Goal: Task Accomplishment & Management: Complete application form

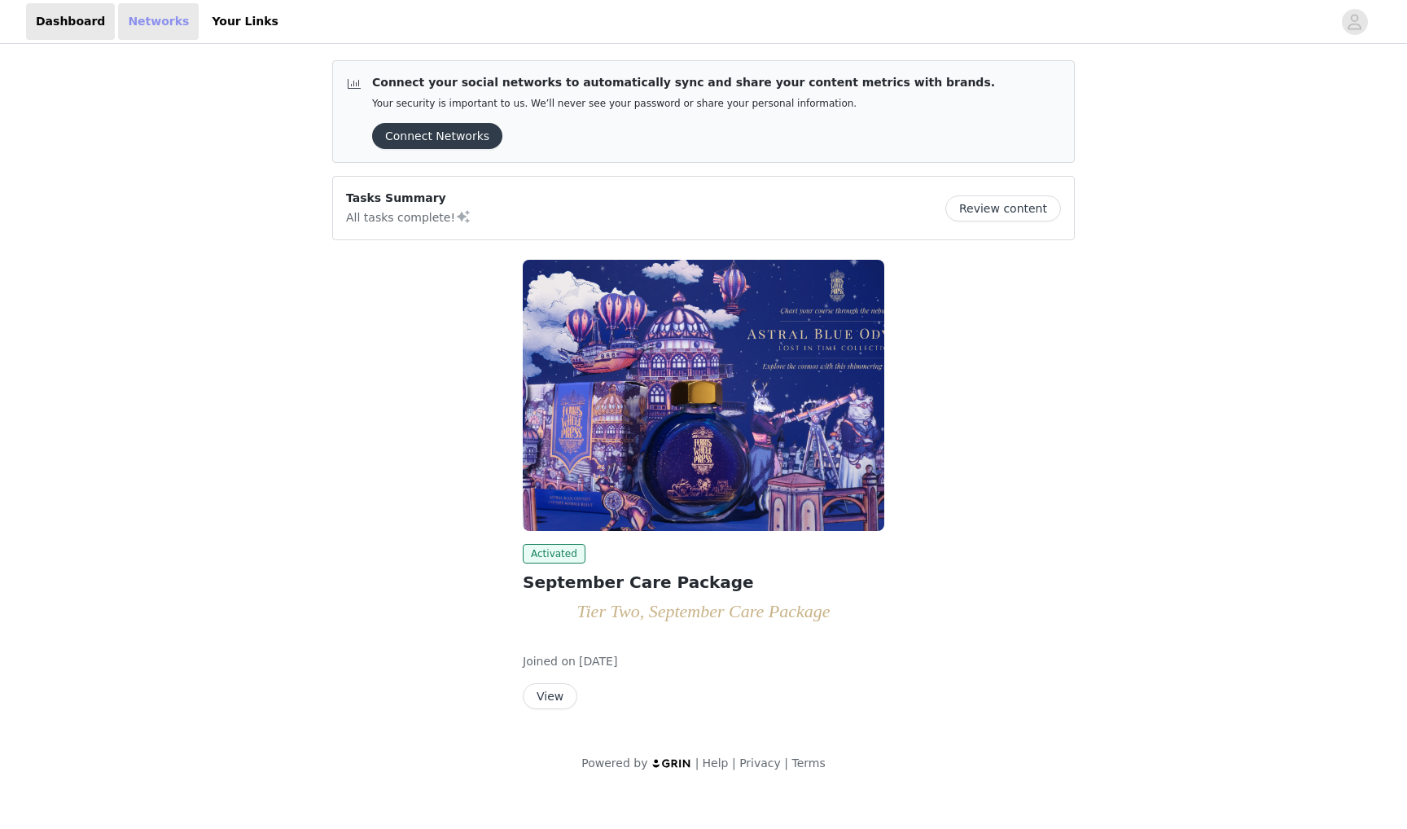
click at [150, 26] on link "Networks" at bounding box center [158, 21] width 81 height 37
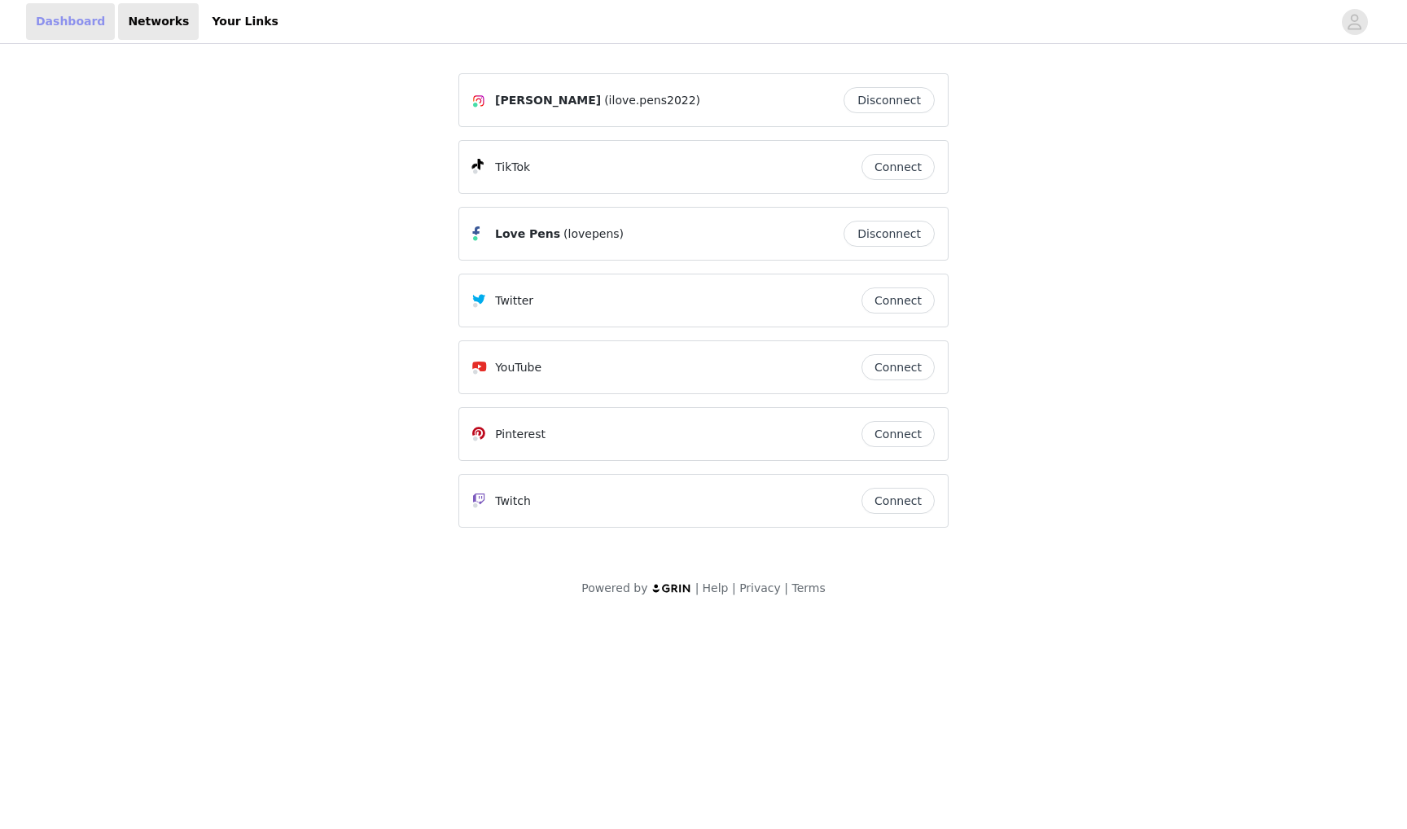
click at [51, 25] on link "Dashboard" at bounding box center [70, 21] width 89 height 37
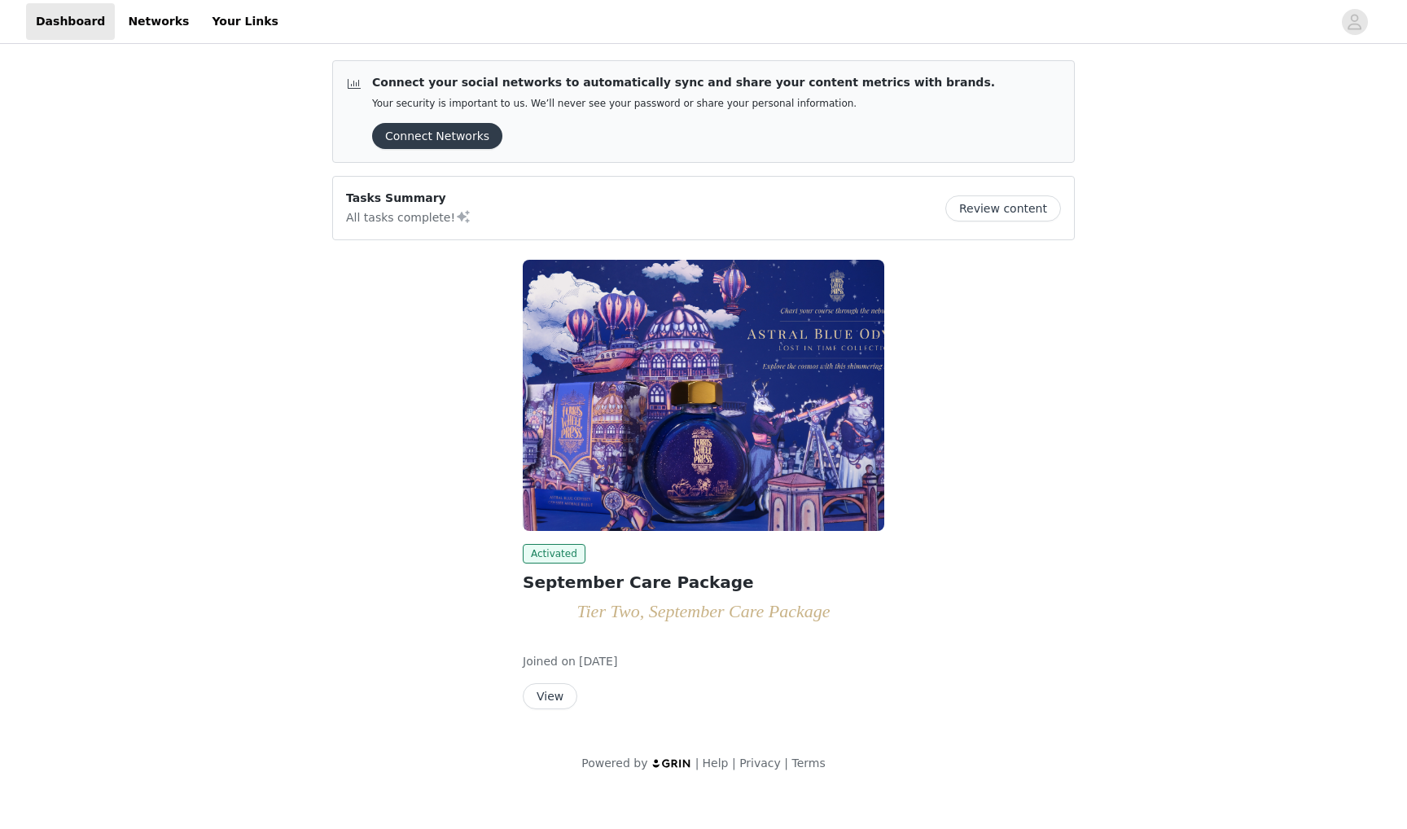
click at [554, 699] on button "View" at bounding box center [550, 696] width 55 height 26
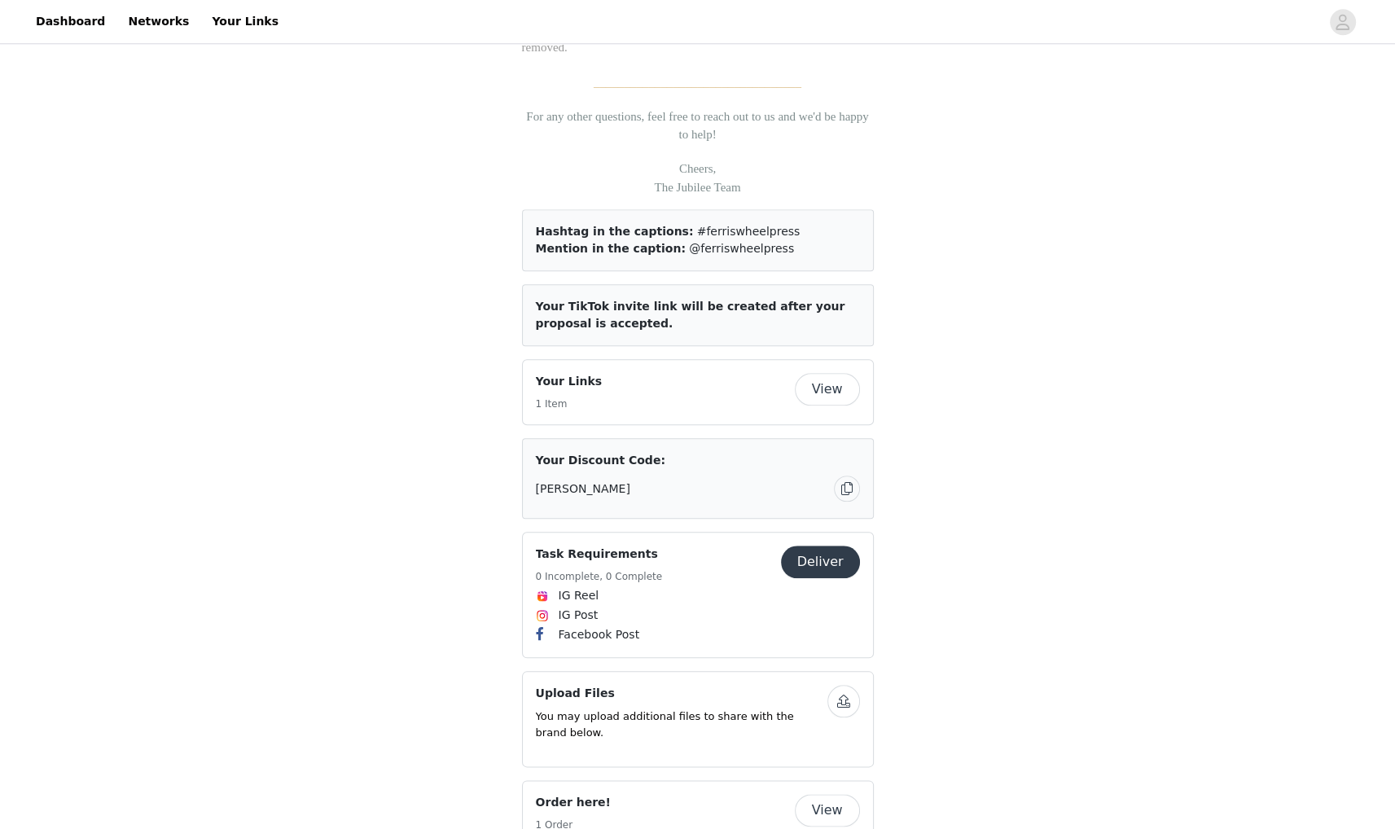
scroll to position [2036, 0]
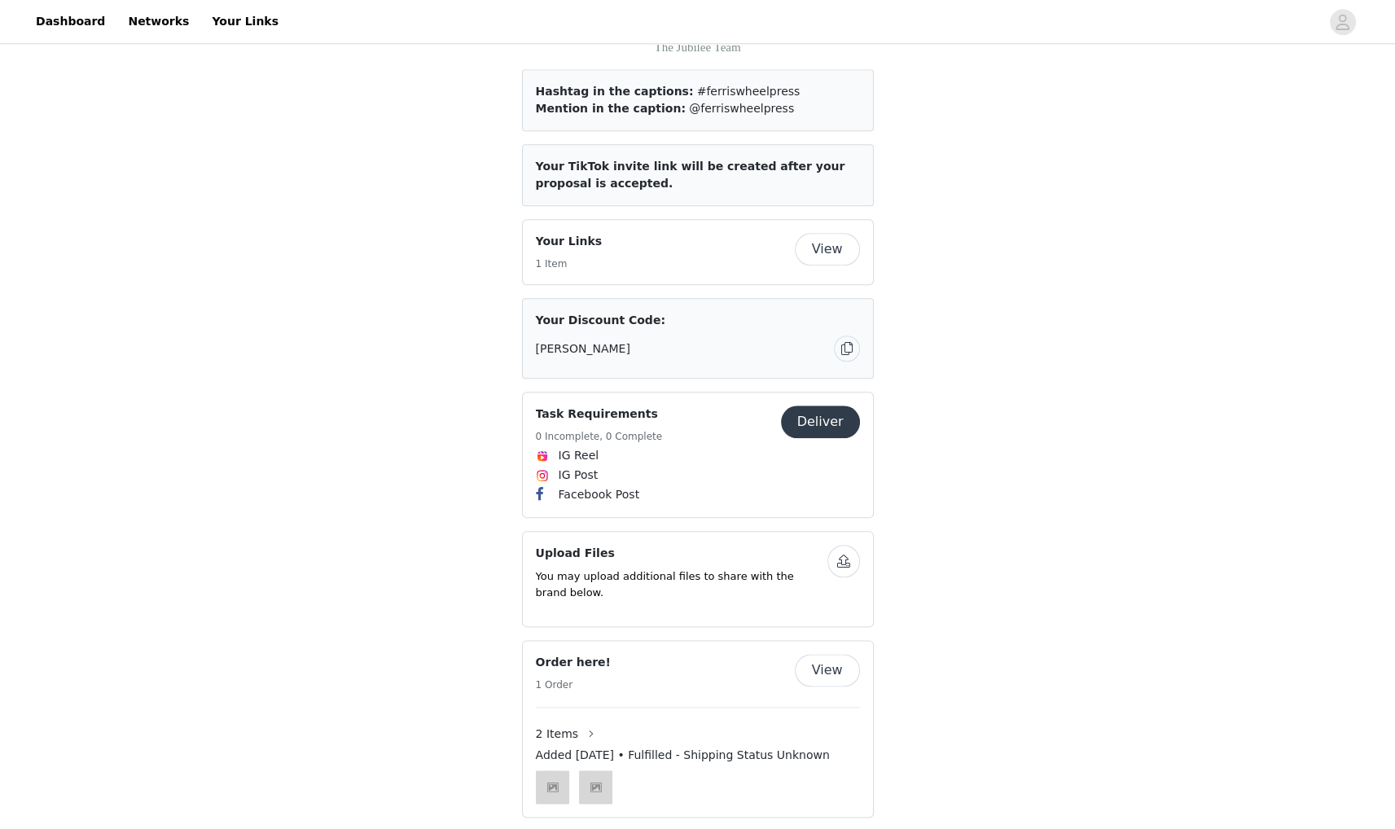
click at [835, 427] on button "Deliver" at bounding box center [820, 421] width 79 height 33
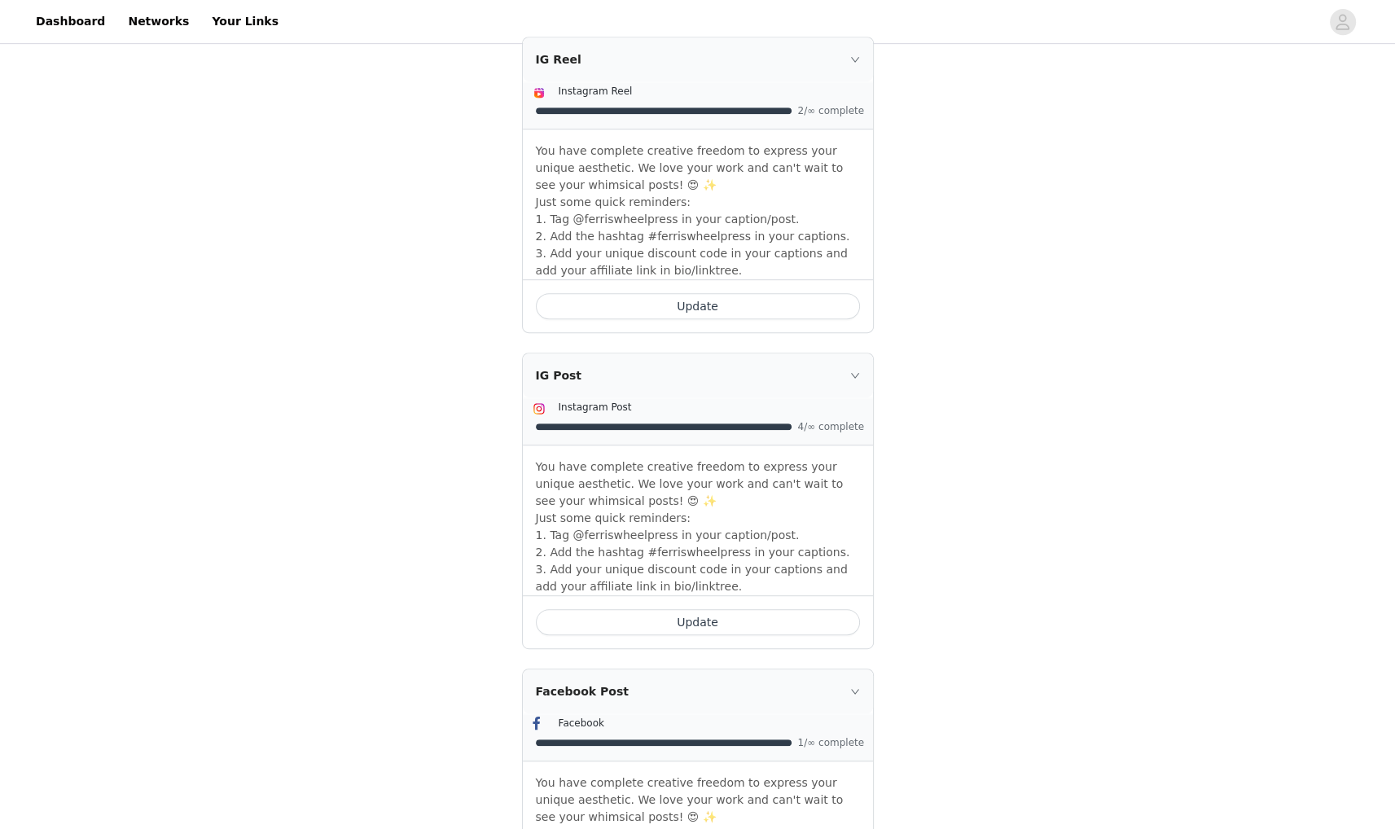
scroll to position [1058, 0]
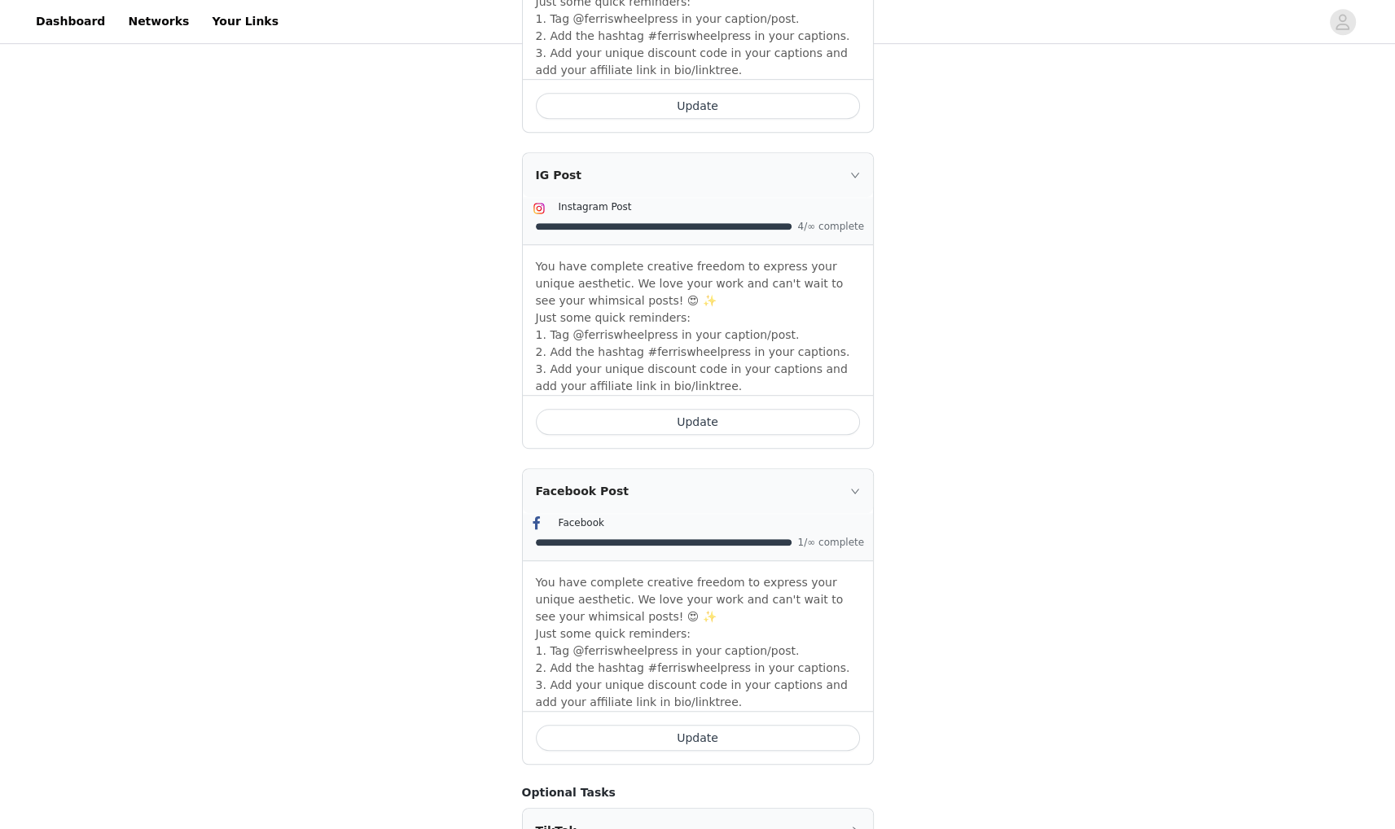
click at [700, 725] on button "Update" at bounding box center [698, 738] width 324 height 26
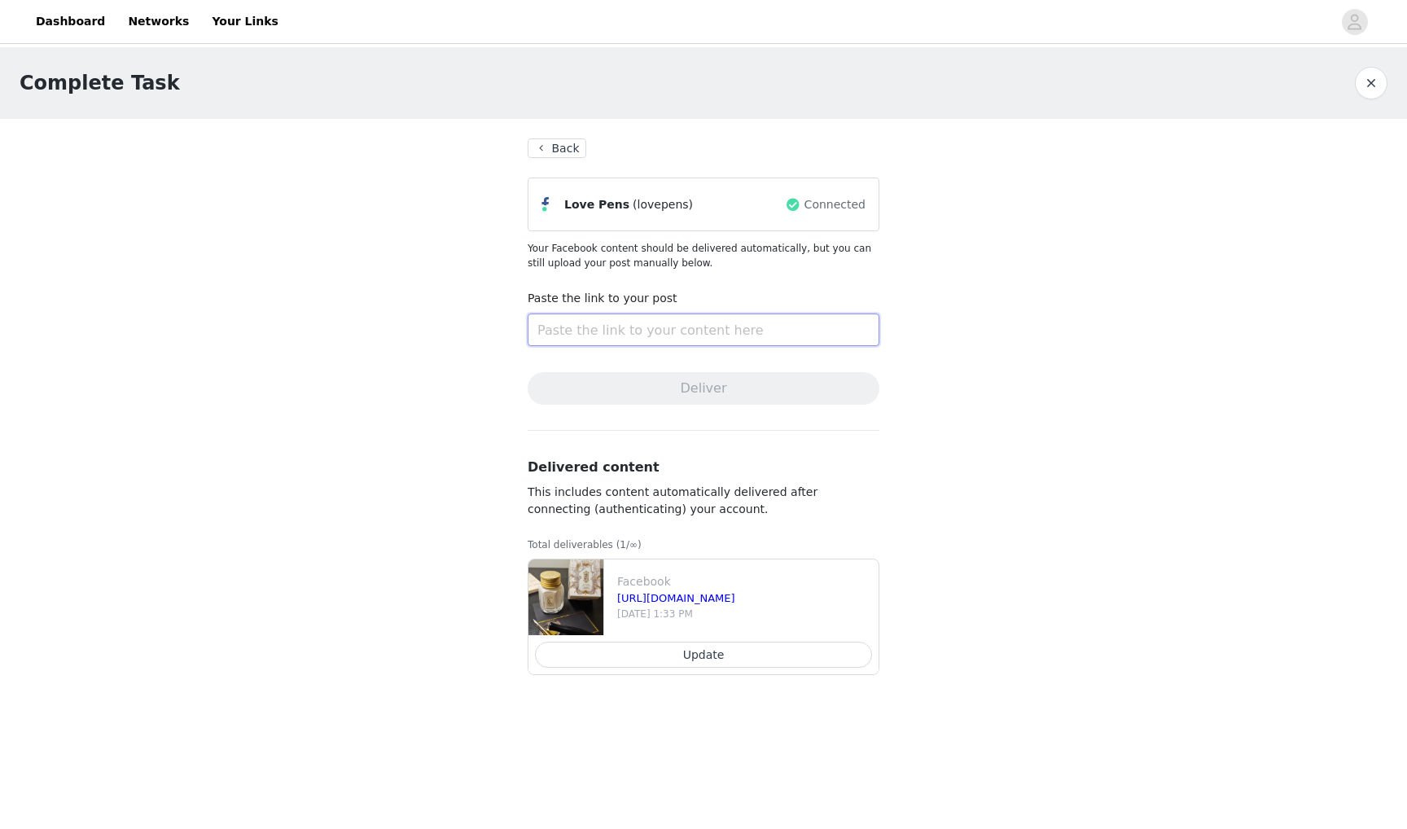
click at [661, 331] on input "text" at bounding box center [704, 329] width 352 height 33
paste input "https://www.facebook.com/share/r/1CgYidXrum/"
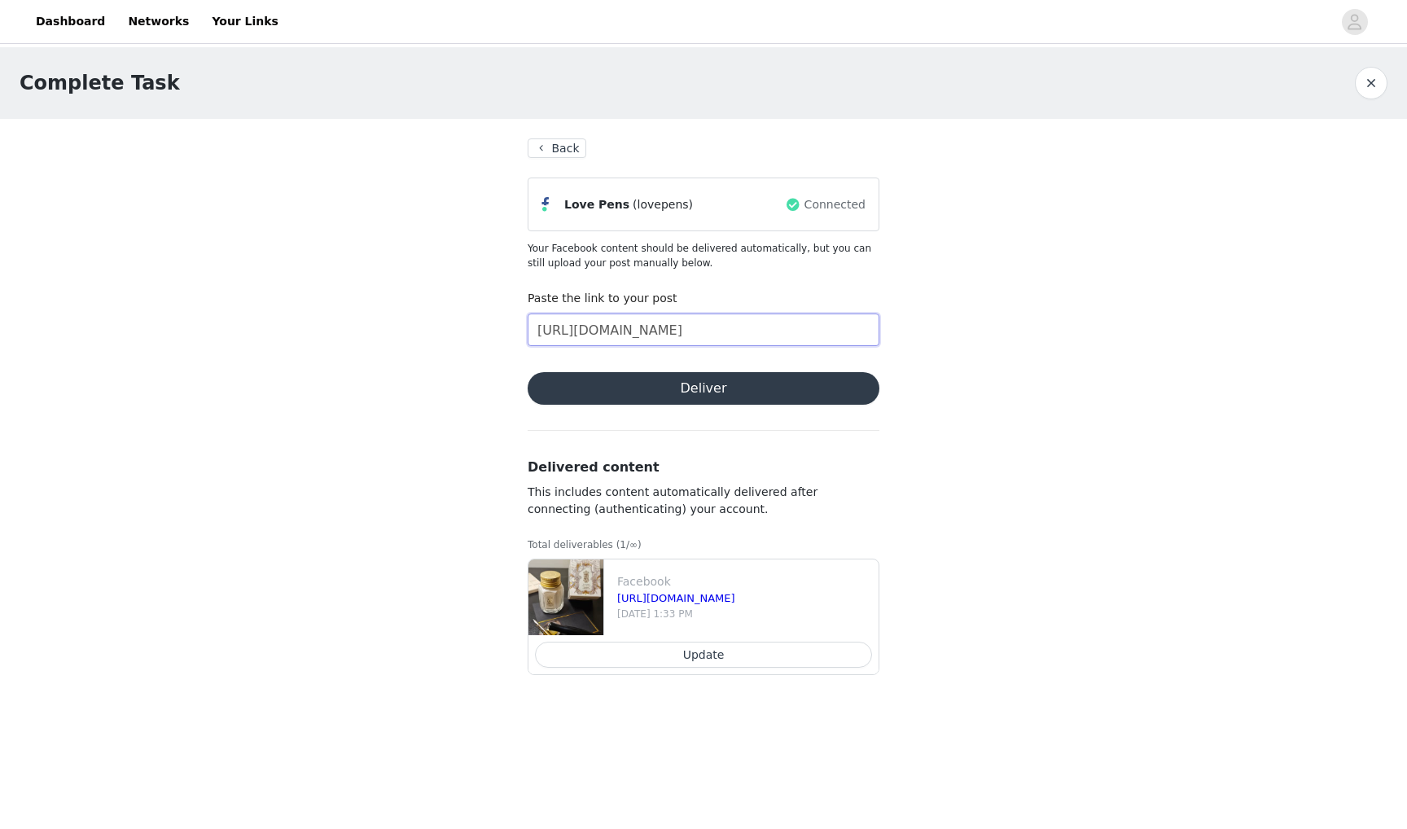
type input "https://www.facebook.com/share/r/1CgYidXrum/"
click at [752, 382] on button "Deliver" at bounding box center [704, 388] width 352 height 33
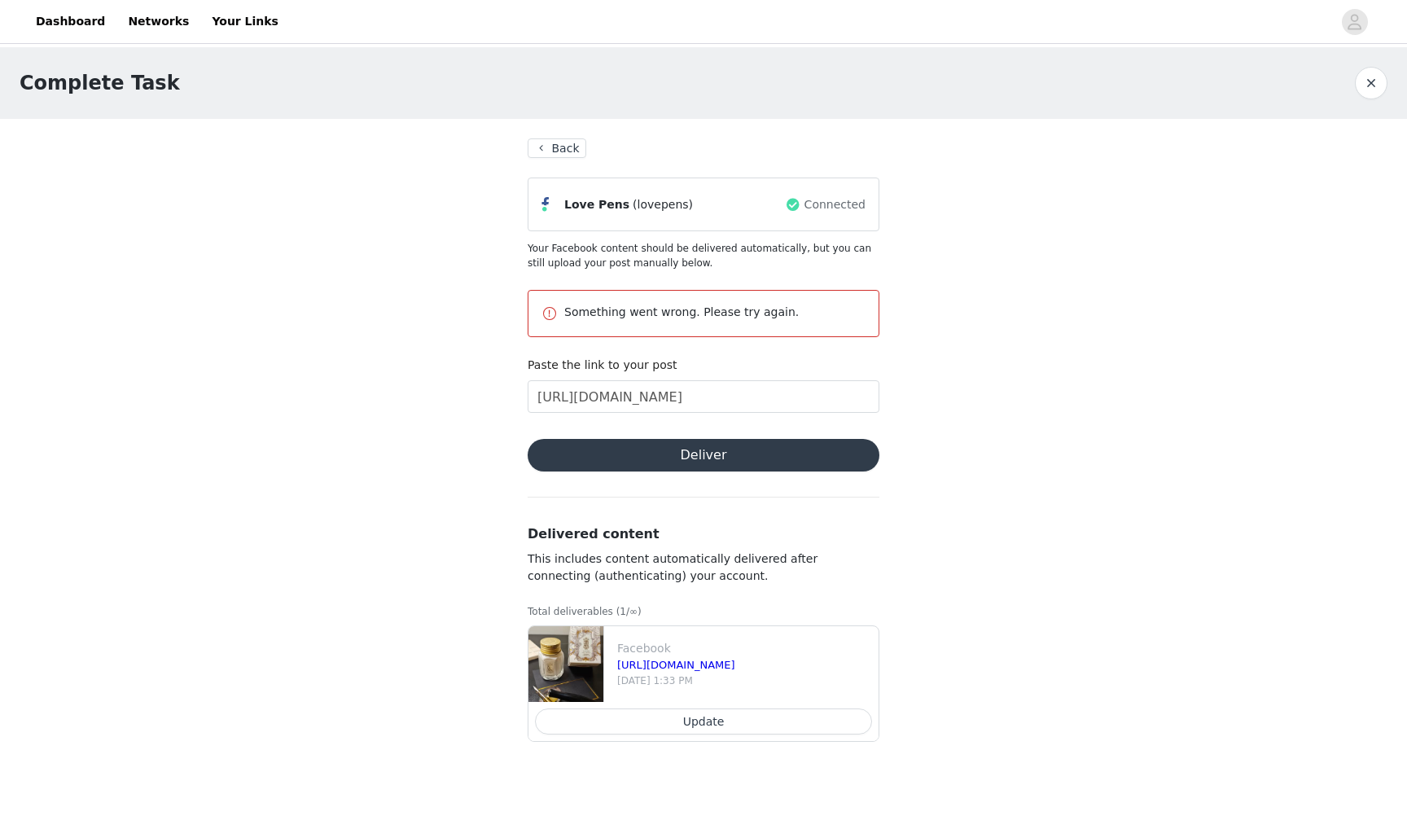
click at [573, 147] on button "Back" at bounding box center [557, 148] width 59 height 20
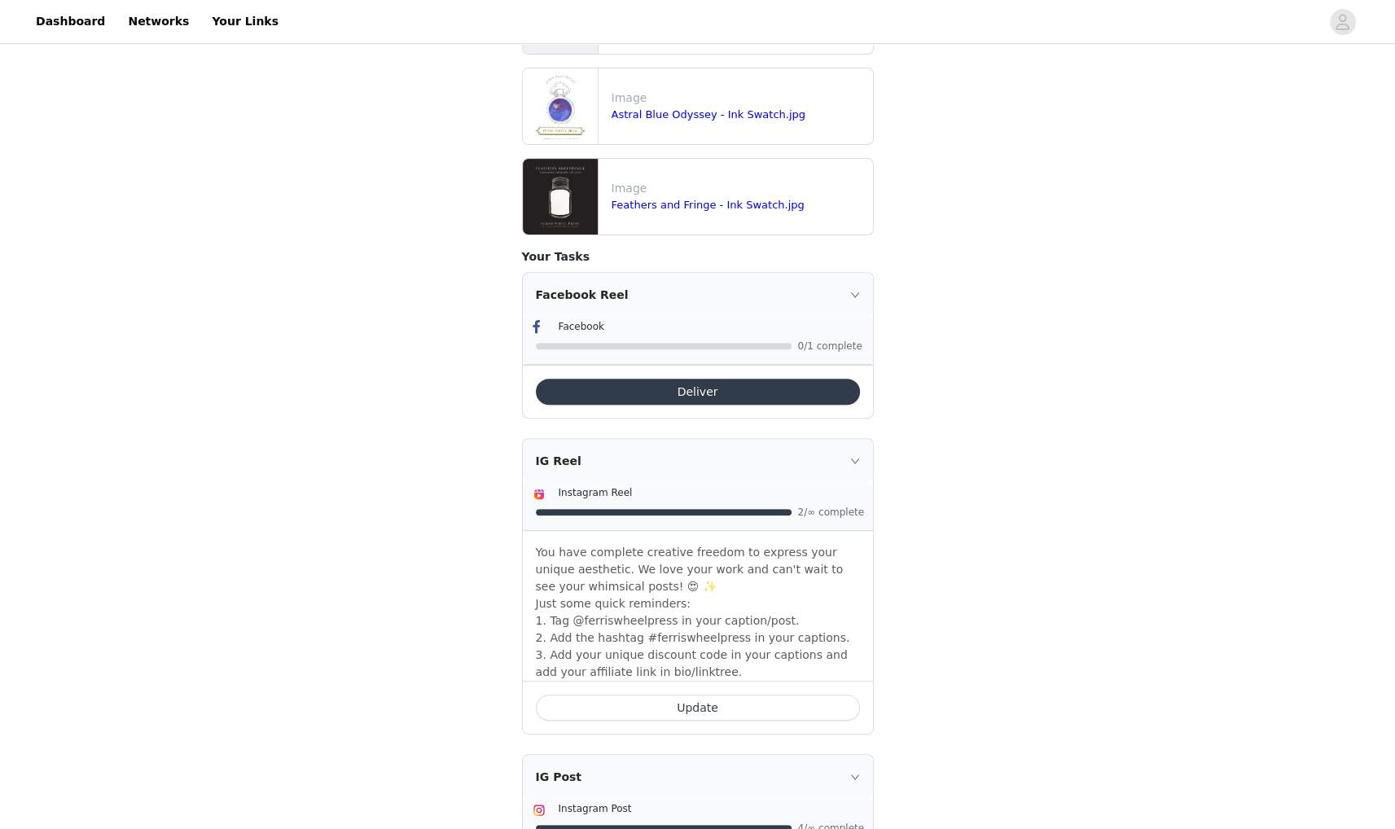
scroll to position [651, 0]
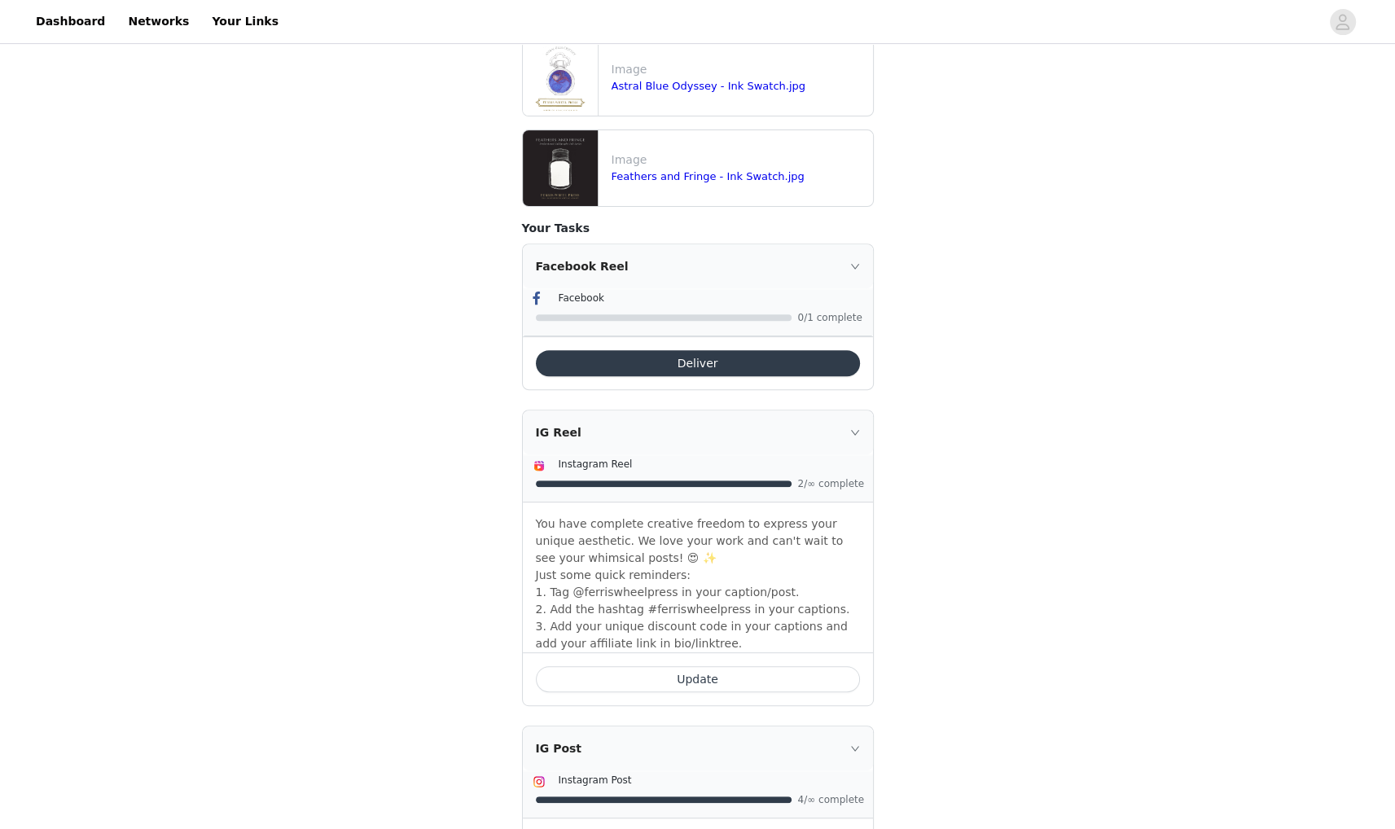
click at [759, 350] on button "Deliver" at bounding box center [698, 363] width 324 height 26
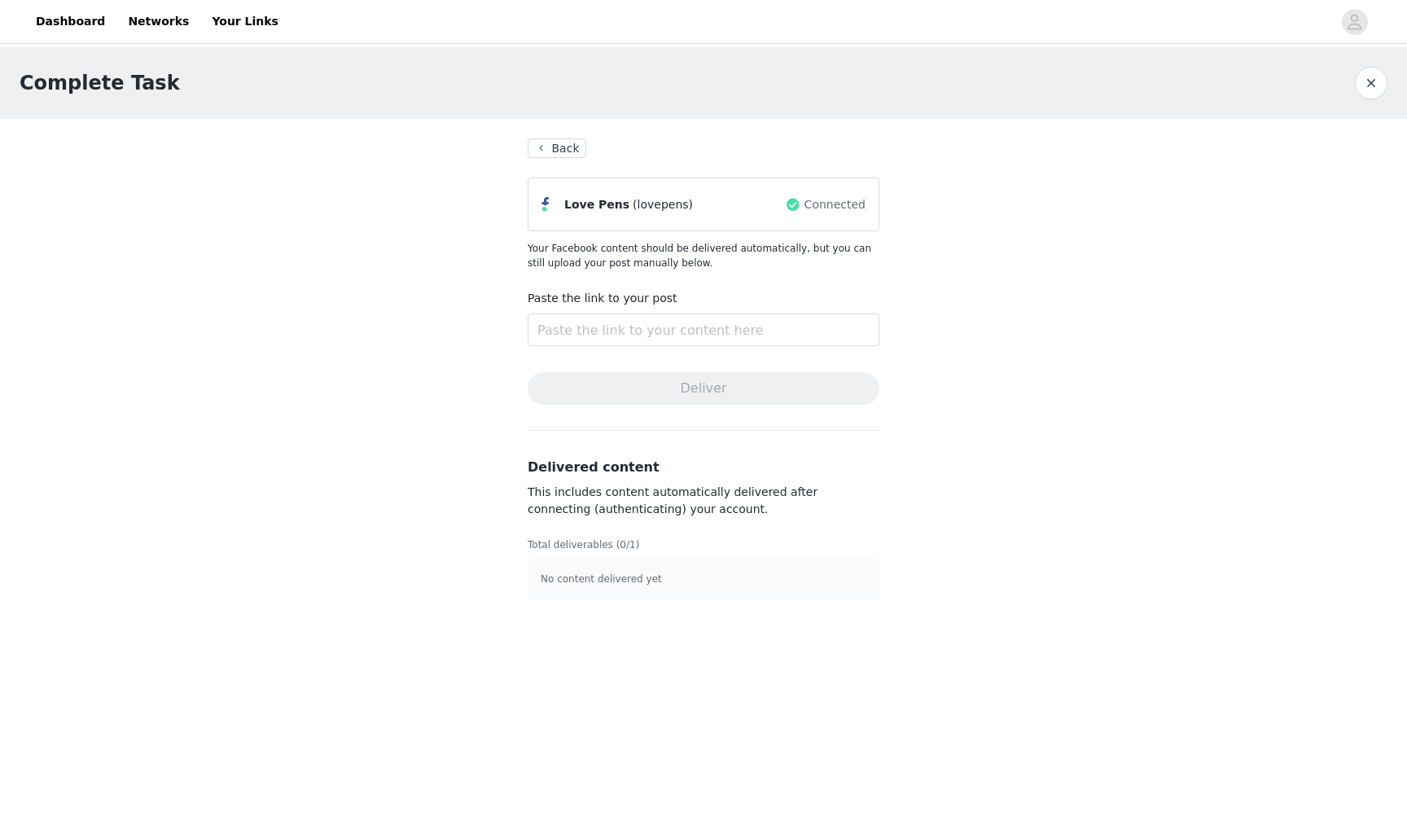
click at [688, 346] on div "Paste the link to your post" at bounding box center [704, 321] width 352 height 63
click at [681, 317] on input "text" at bounding box center [704, 329] width 352 height 33
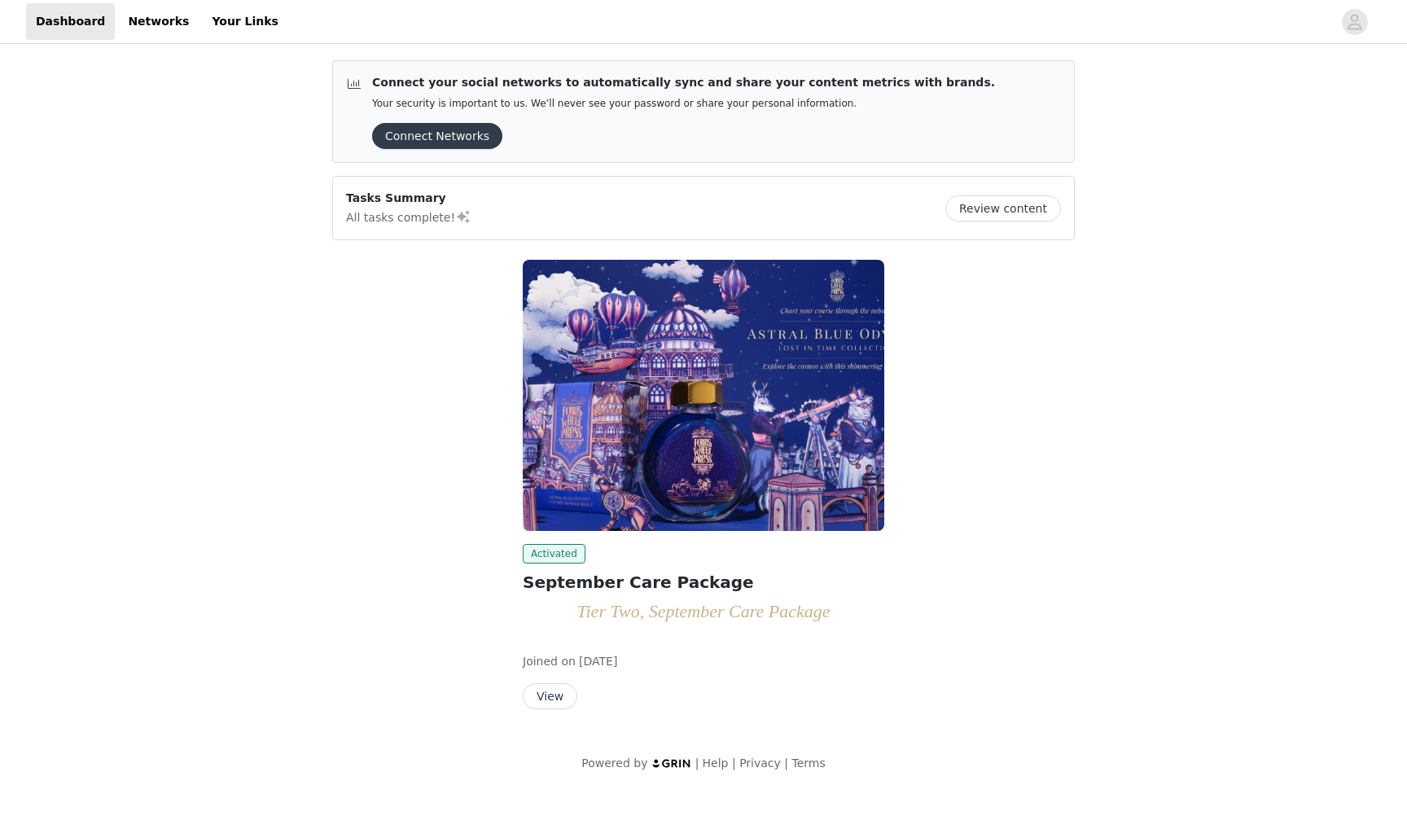
click at [544, 704] on button "View" at bounding box center [550, 696] width 55 height 26
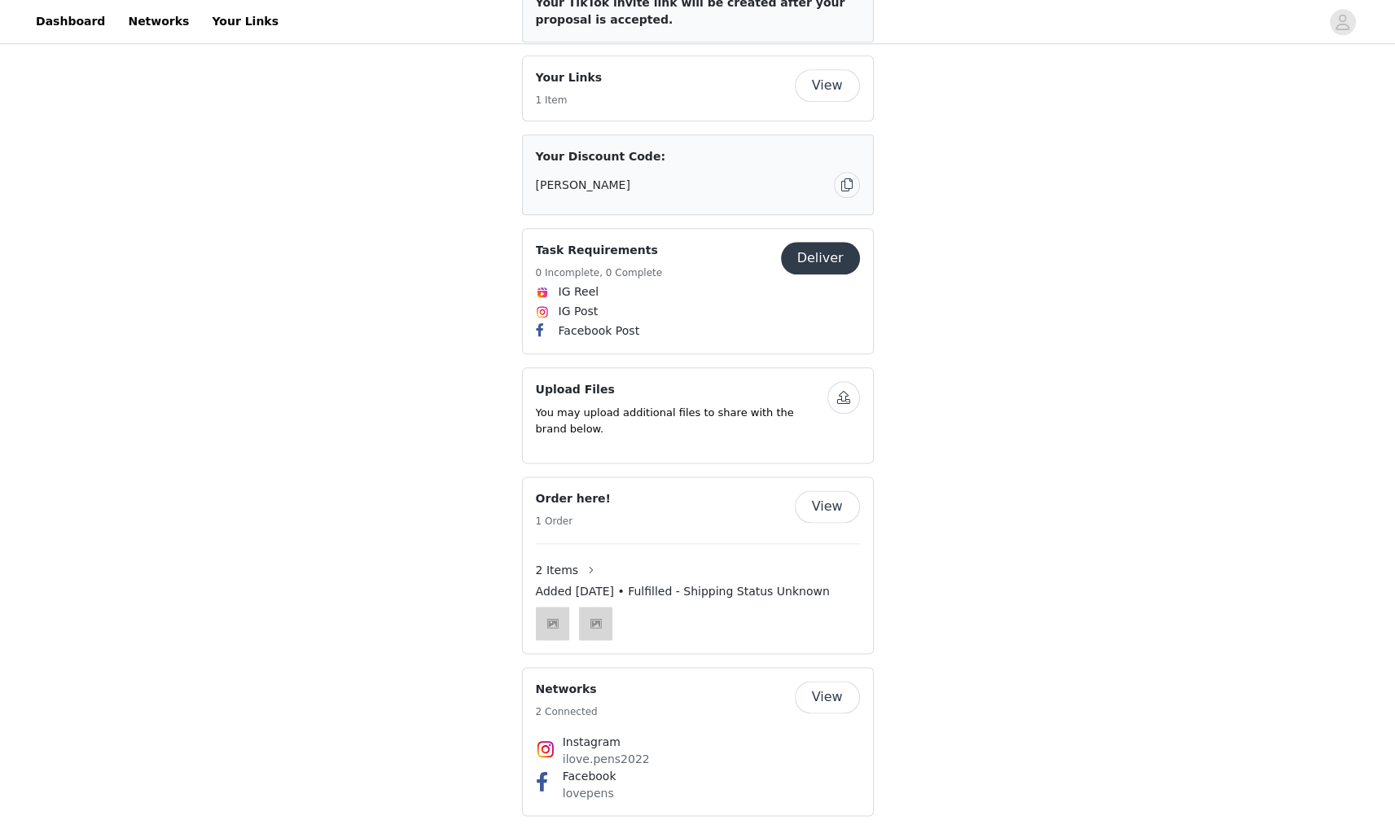
scroll to position [2198, 0]
click at [830, 265] on button "Deliver" at bounding box center [820, 259] width 79 height 33
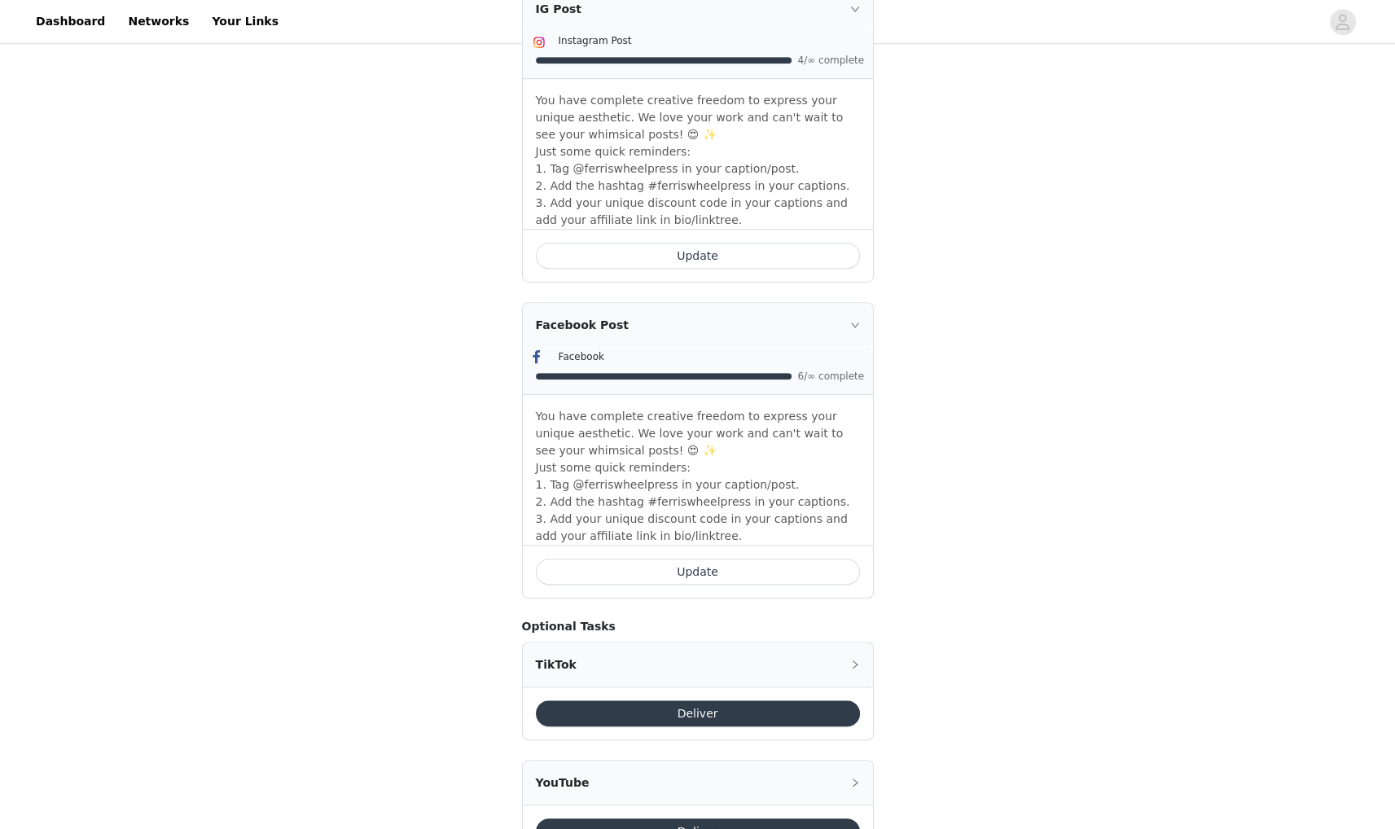
scroll to position [1221, 0]
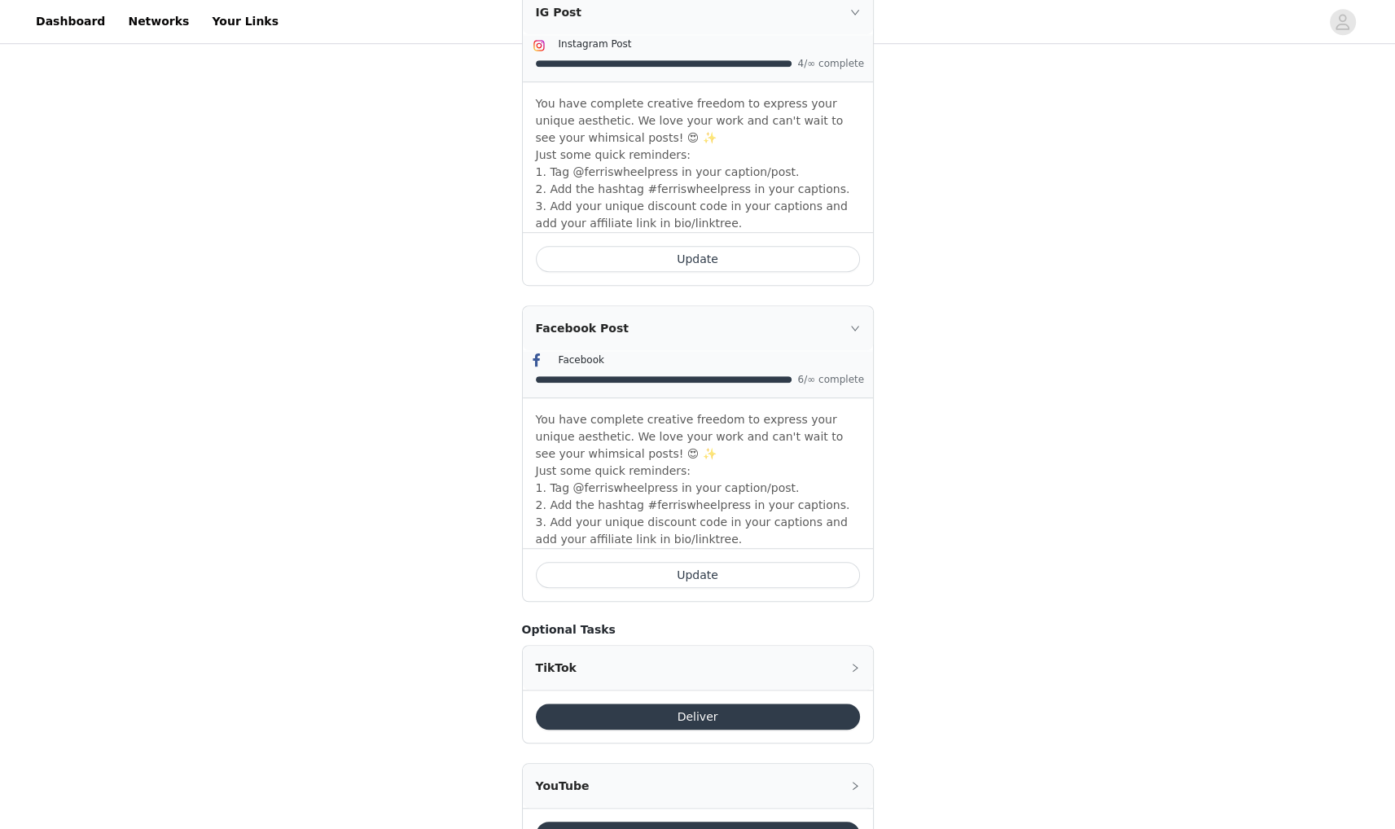
click at [850, 323] on icon "icon: right" at bounding box center [855, 328] width 10 height 10
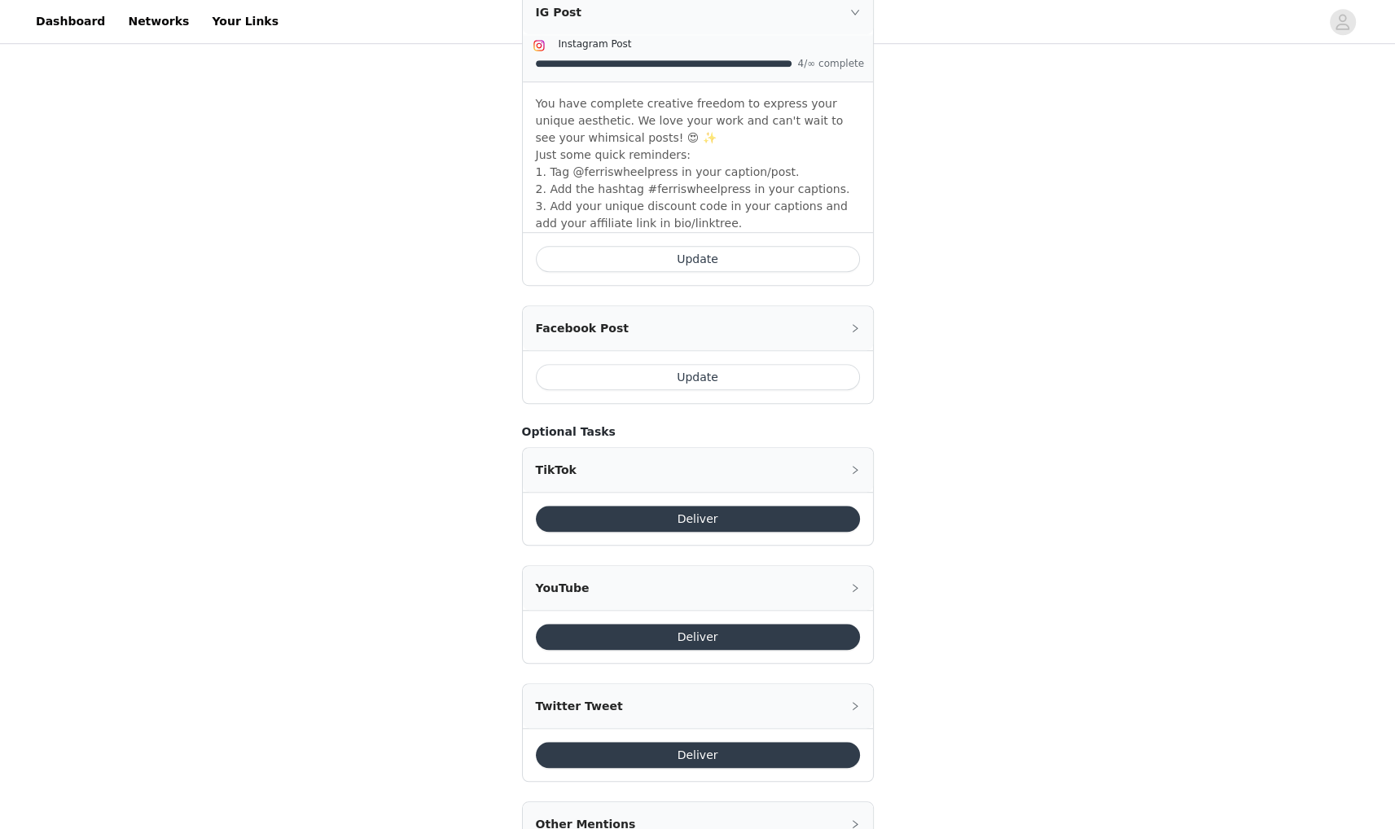
click at [853, 323] on icon "icon: right" at bounding box center [855, 328] width 10 height 10
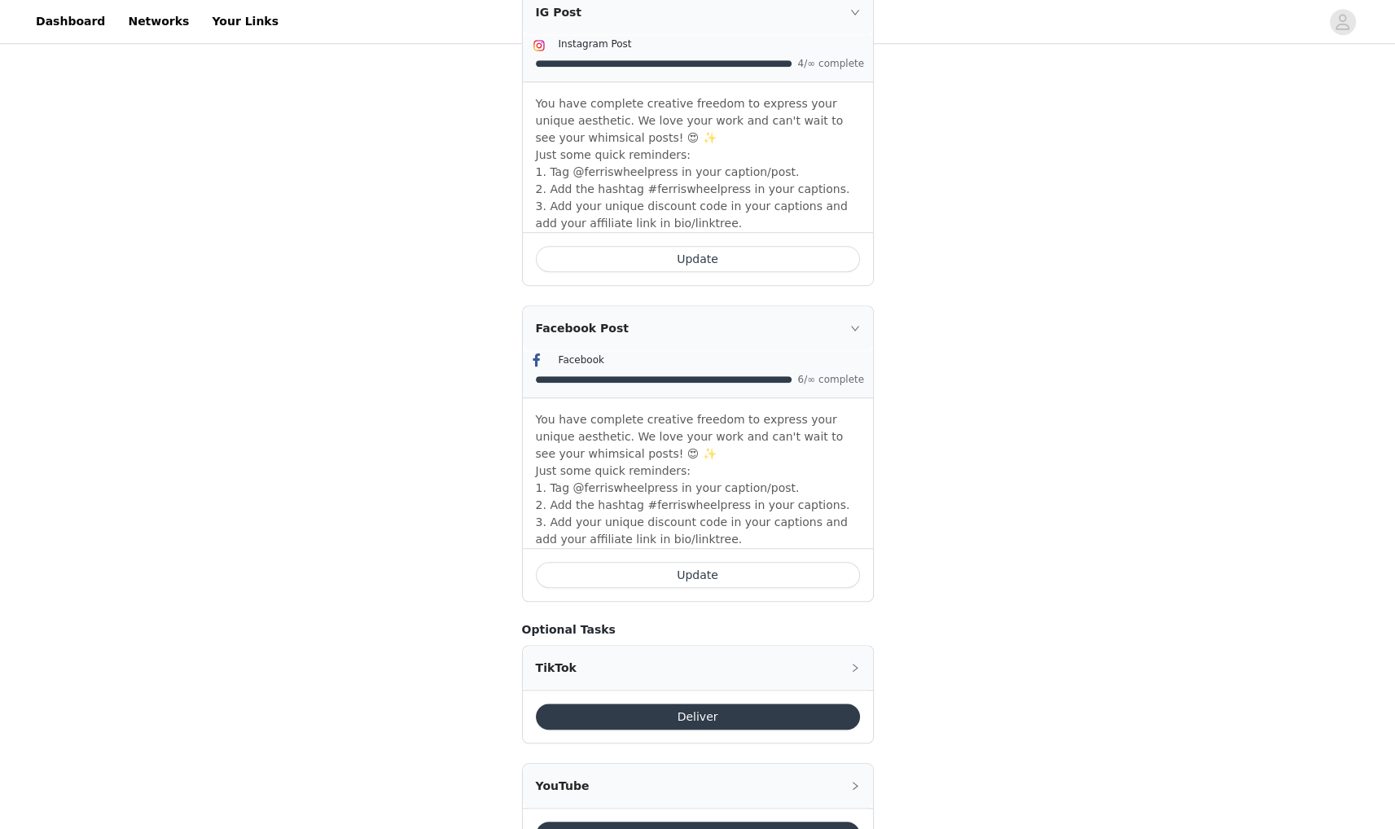
click at [688, 562] on button "Update" at bounding box center [698, 575] width 324 height 26
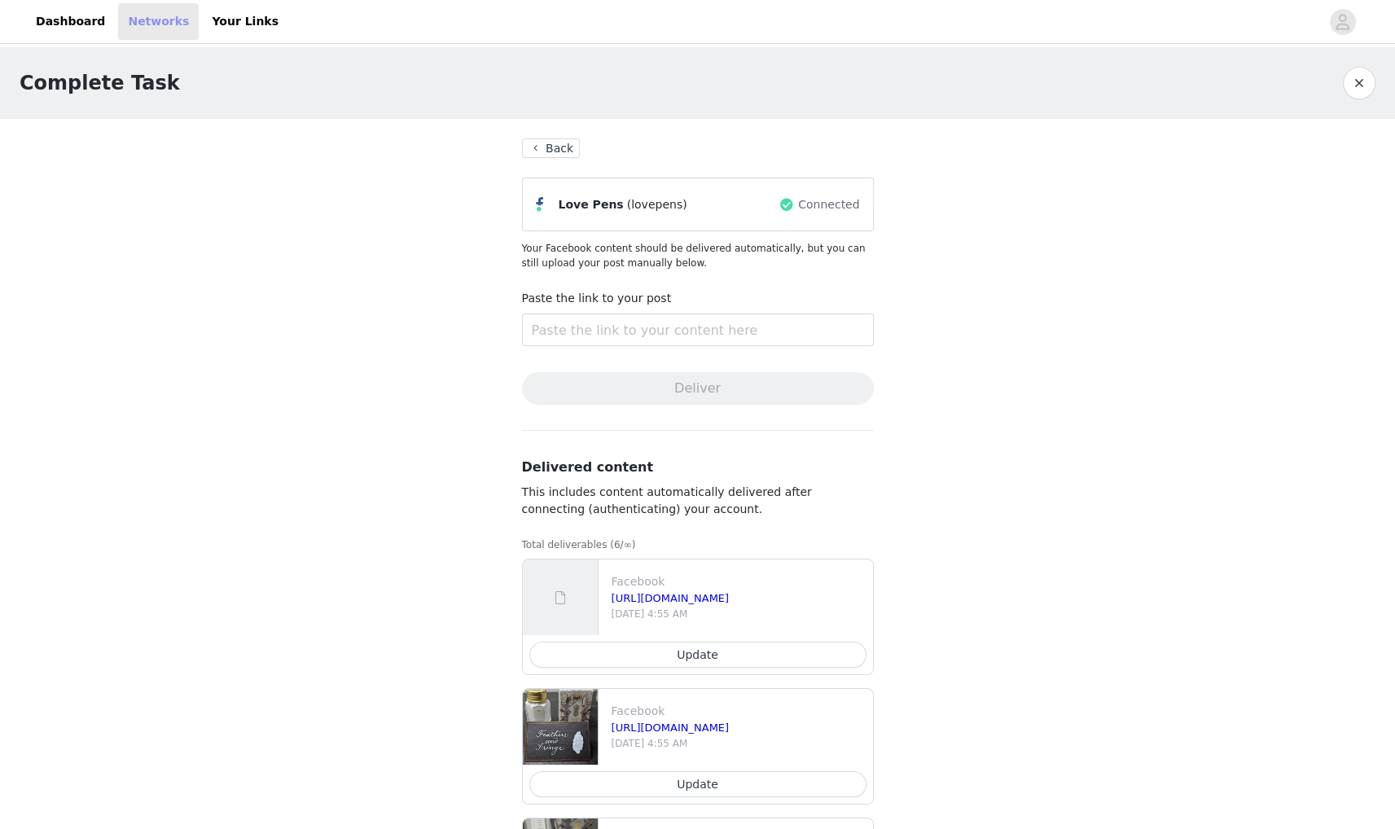
click at [124, 19] on link "Networks" at bounding box center [158, 21] width 81 height 37
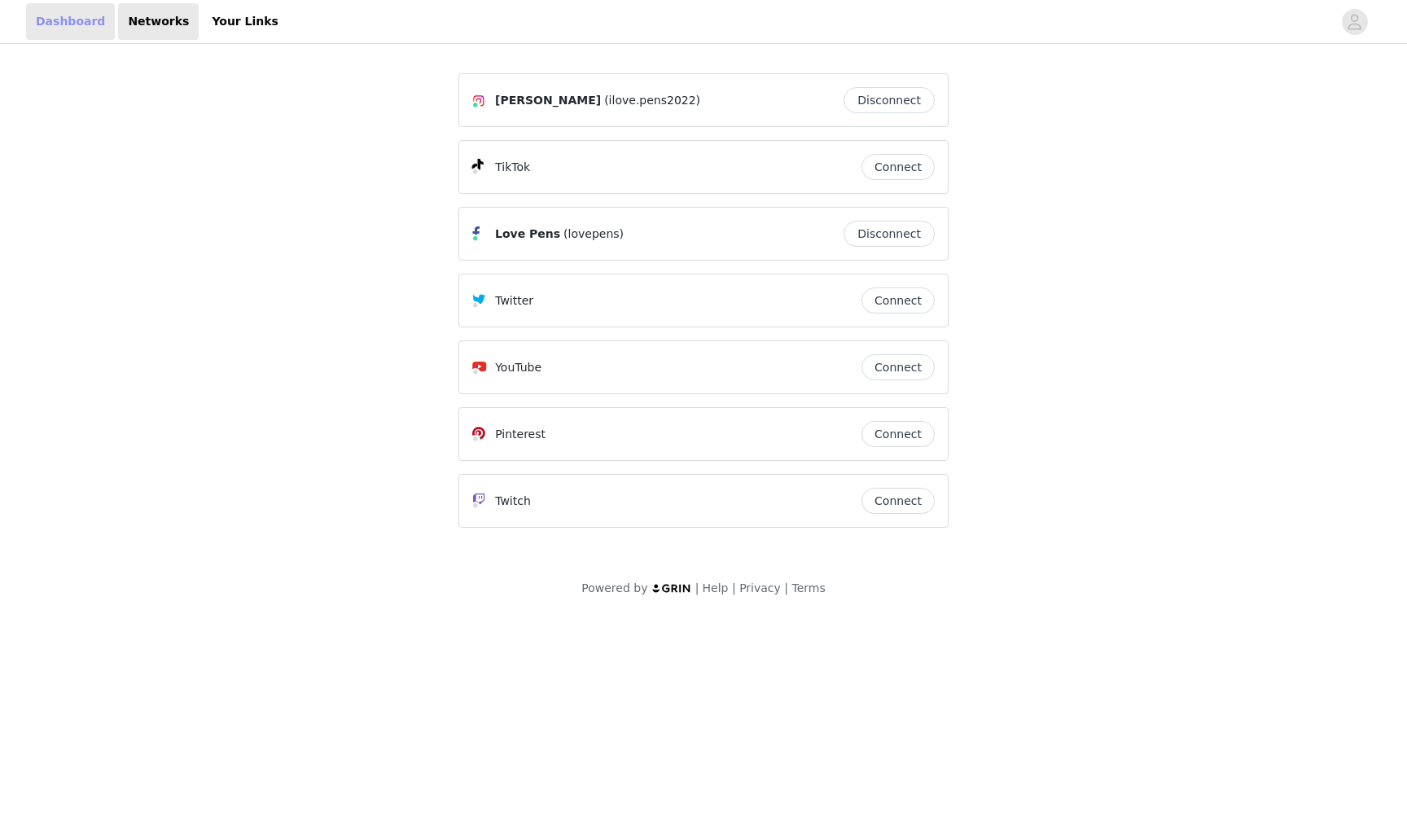
click at [75, 11] on link "Dashboard" at bounding box center [70, 21] width 89 height 37
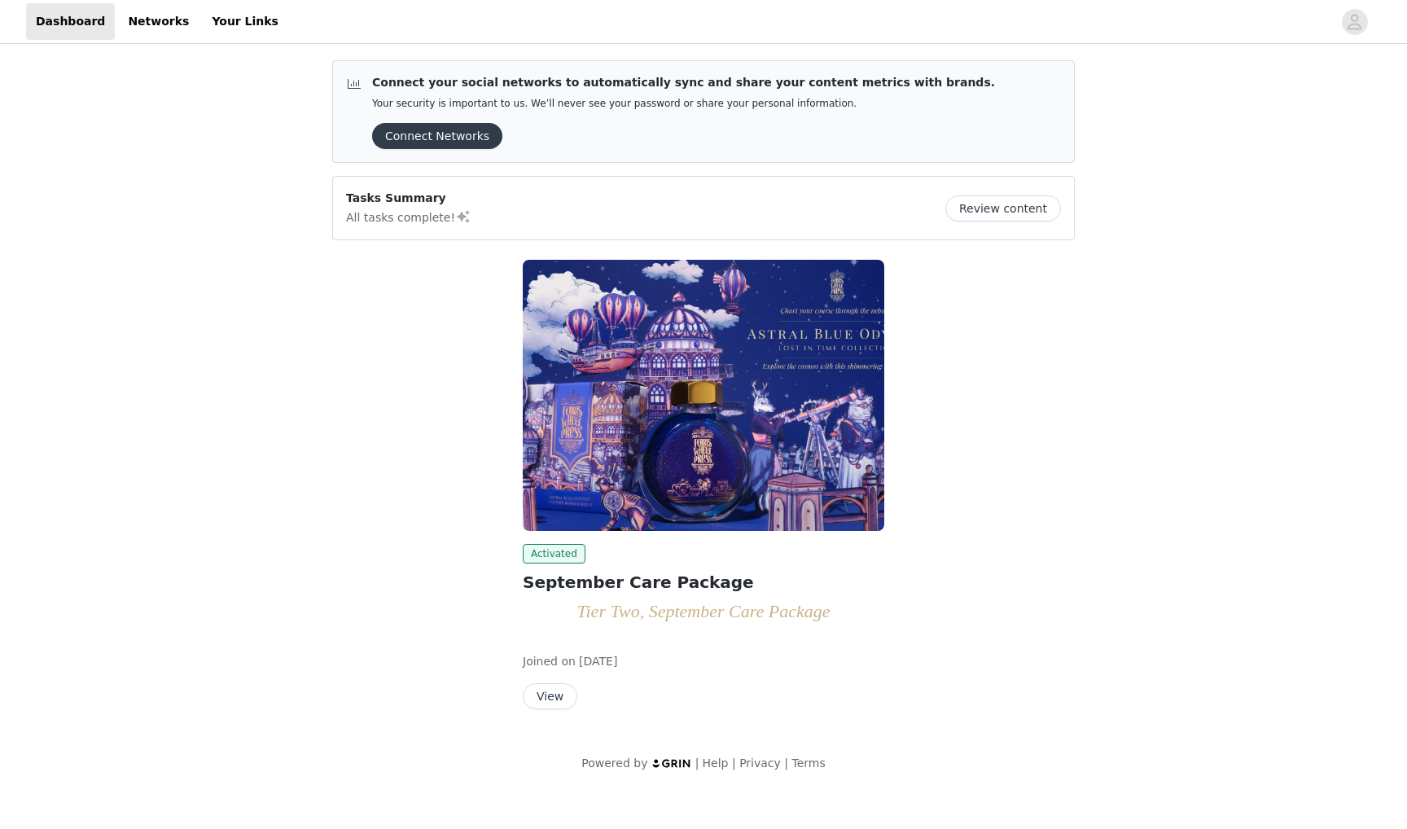
click at [550, 698] on button "View" at bounding box center [550, 696] width 55 height 26
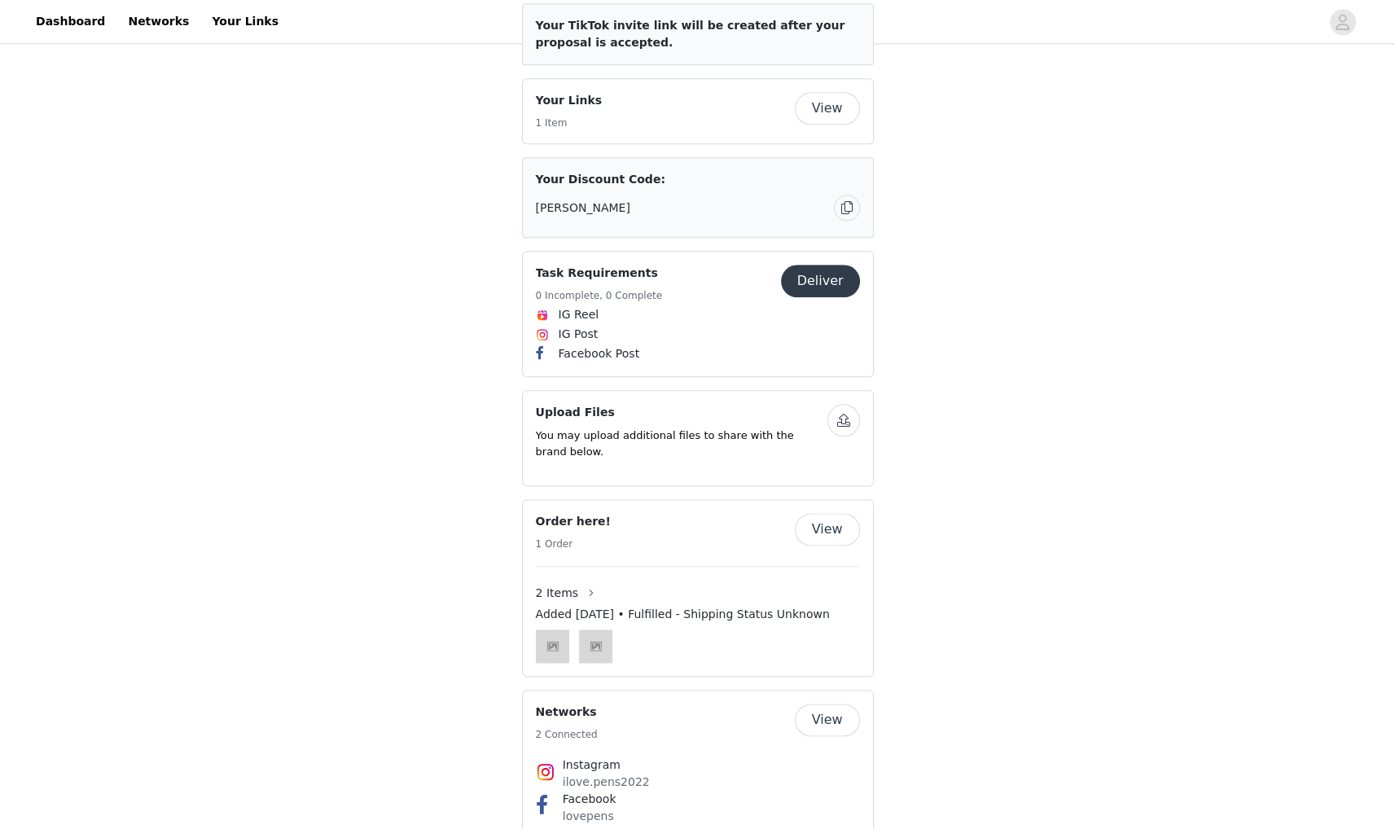
scroll to position [2117, 0]
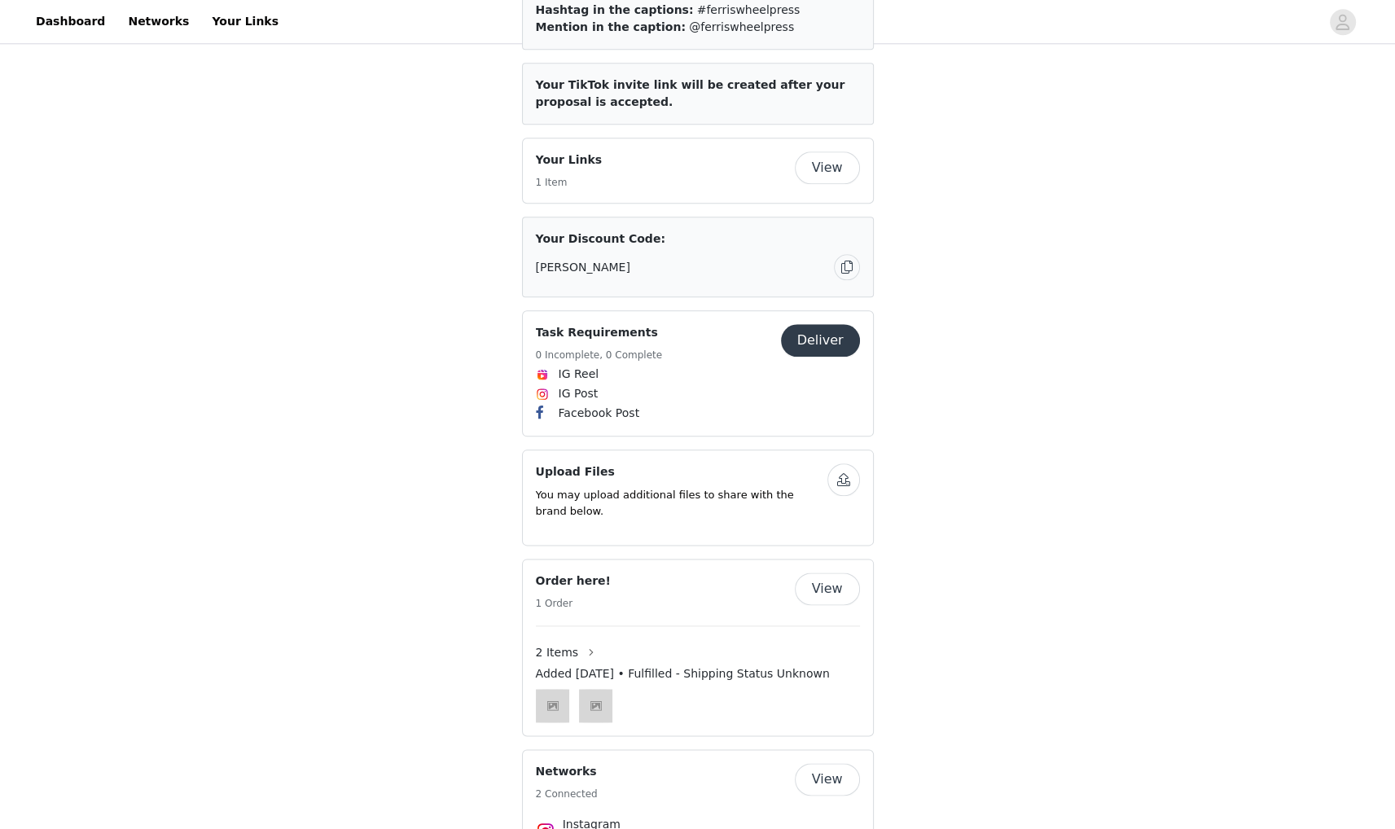
click at [834, 348] on button "Deliver" at bounding box center [820, 340] width 79 height 33
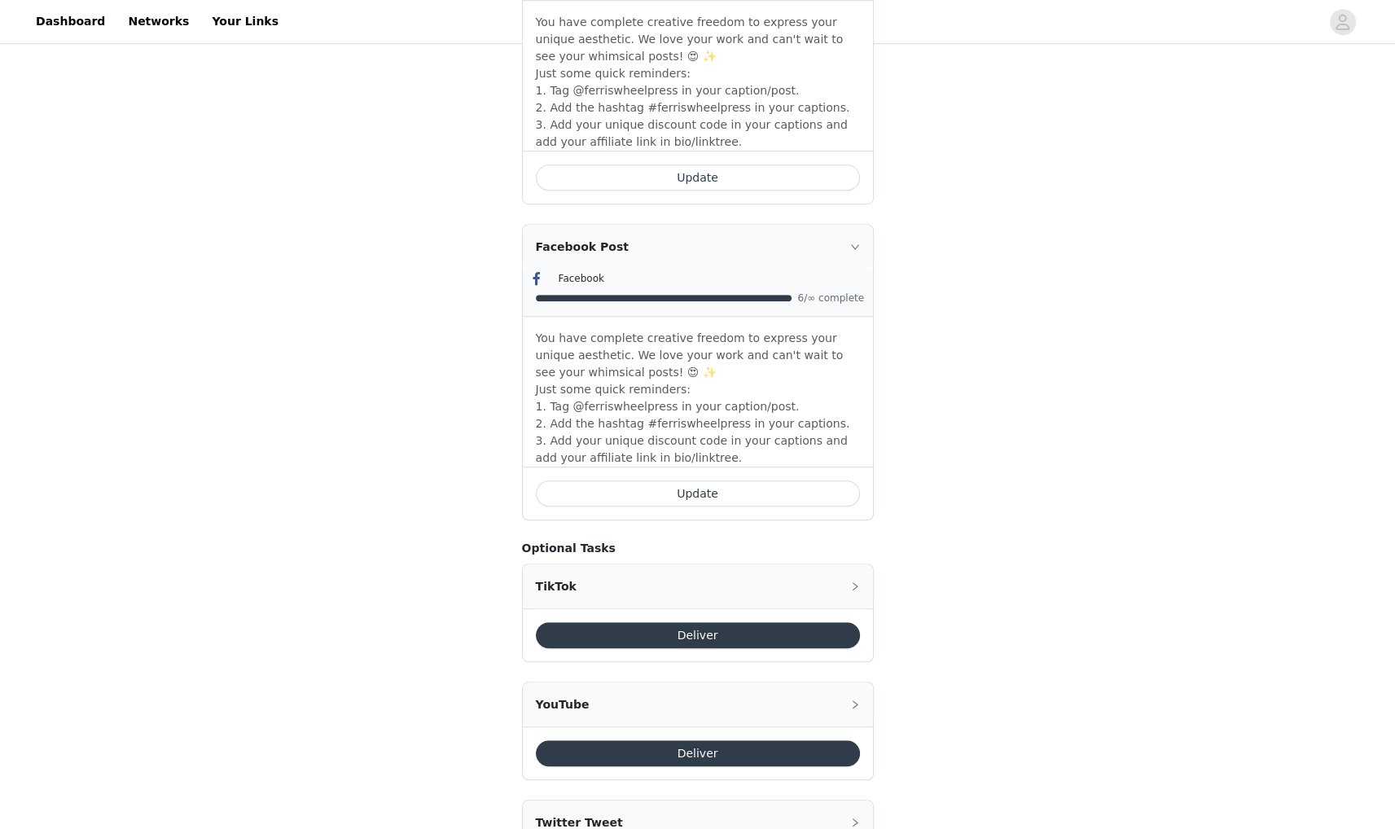
scroll to position [1221, 0]
